Goal: Information Seeking & Learning: Find contact information

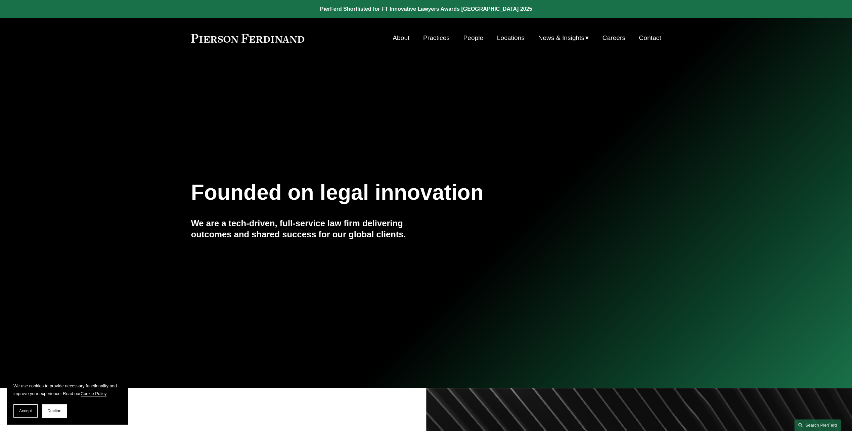
click at [477, 38] on link "People" at bounding box center [473, 38] width 20 height 13
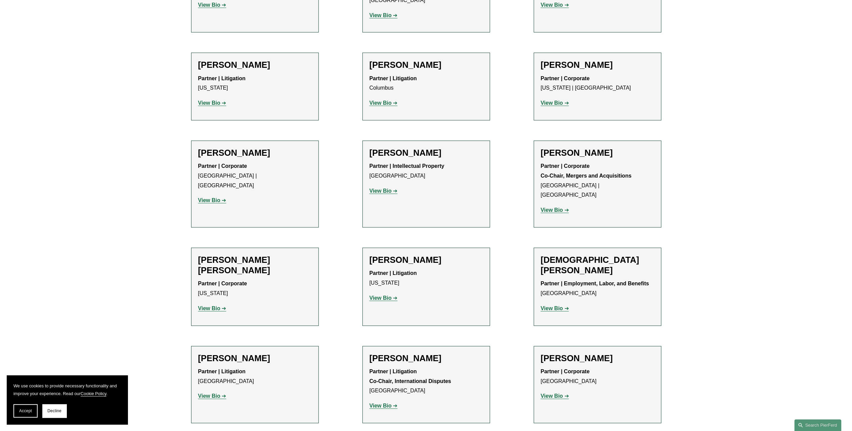
scroll to position [1713, 0]
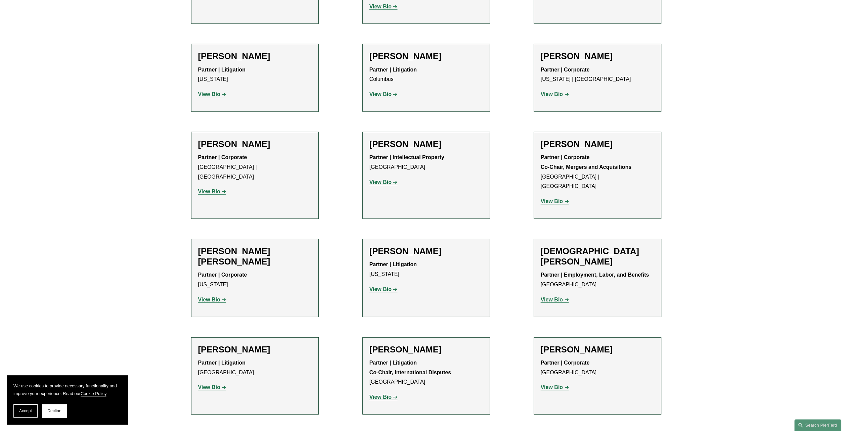
click at [386, 394] on strong "View Bio" at bounding box center [381, 397] width 22 height 6
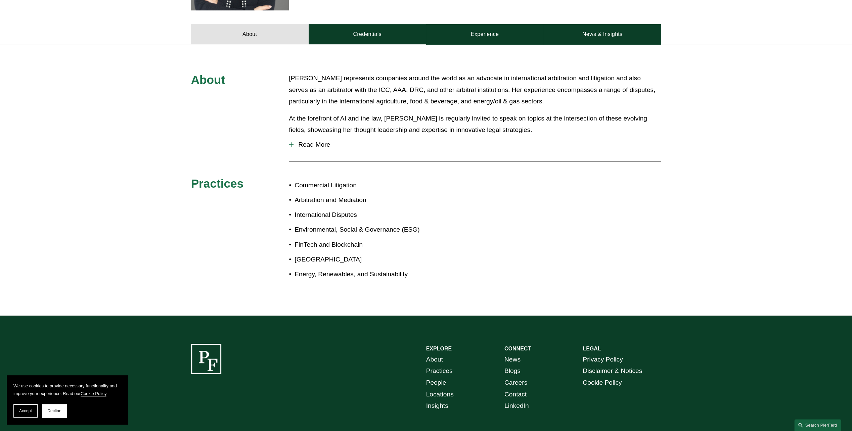
scroll to position [345, 0]
